Goal: Task Accomplishment & Management: Manage account settings

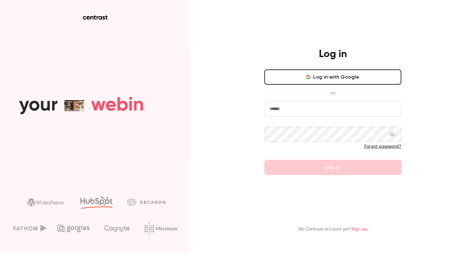
click at [303, 112] on input "email" at bounding box center [332, 108] width 137 height 15
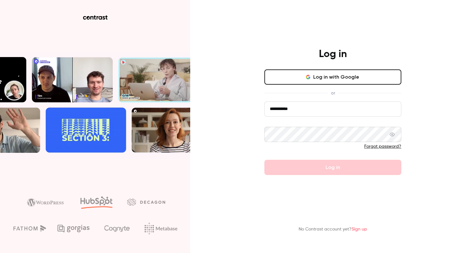
type input "**********"
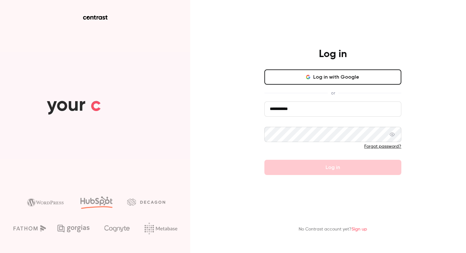
click at [332, 80] on button "Log in with Google" at bounding box center [332, 76] width 137 height 15
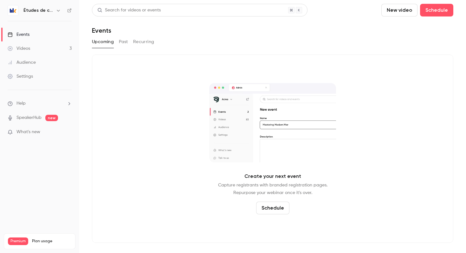
click at [46, 11] on h6 "Études de cas" at bounding box center [38, 10] width 30 height 6
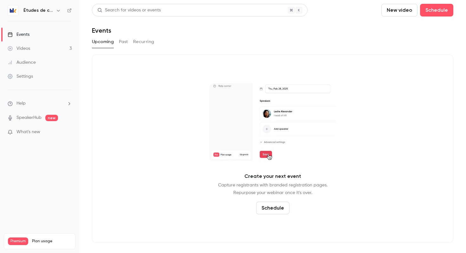
click at [56, 11] on icon "button" at bounding box center [58, 10] width 5 height 5
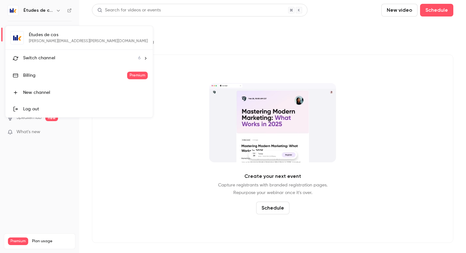
click at [60, 57] on div "Switch channel 6" at bounding box center [82, 58] width 118 height 7
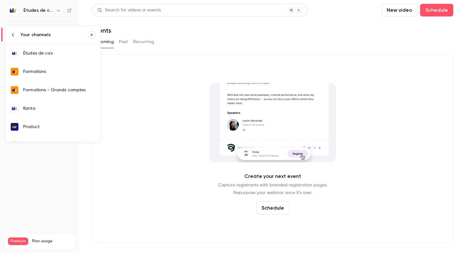
click at [48, 107] on div "Kanta" at bounding box center [59, 108] width 72 height 6
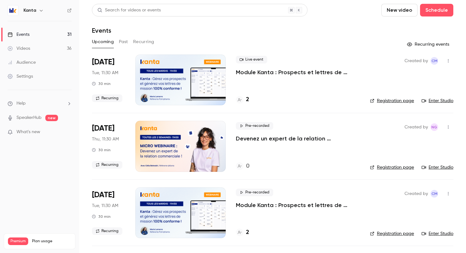
click at [447, 125] on icon "button" at bounding box center [447, 127] width 5 height 4
click at [252, 140] on div at bounding box center [233, 126] width 466 height 253
click at [169, 150] on div at bounding box center [180, 146] width 90 height 51
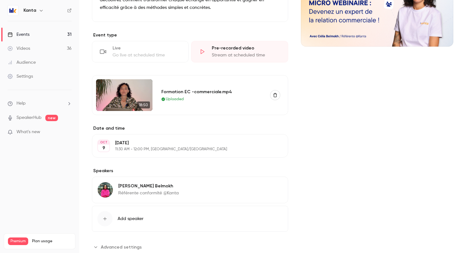
scroll to position [106, 0]
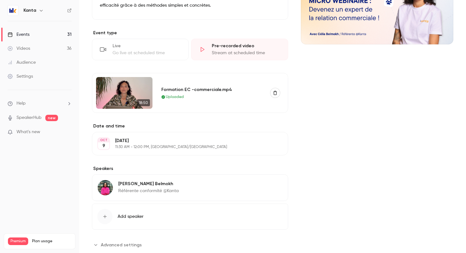
click at [181, 147] on p "11:30 AM - 12:00 PM, [GEOGRAPHIC_DATA]/[GEOGRAPHIC_DATA]" at bounding box center [184, 146] width 139 height 5
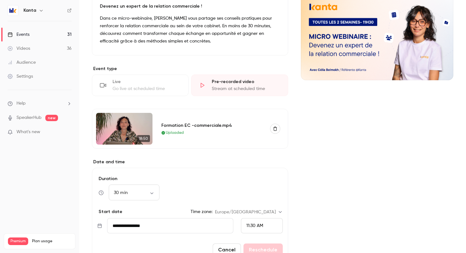
scroll to position [0, 0]
